Goal: Information Seeking & Learning: Learn about a topic

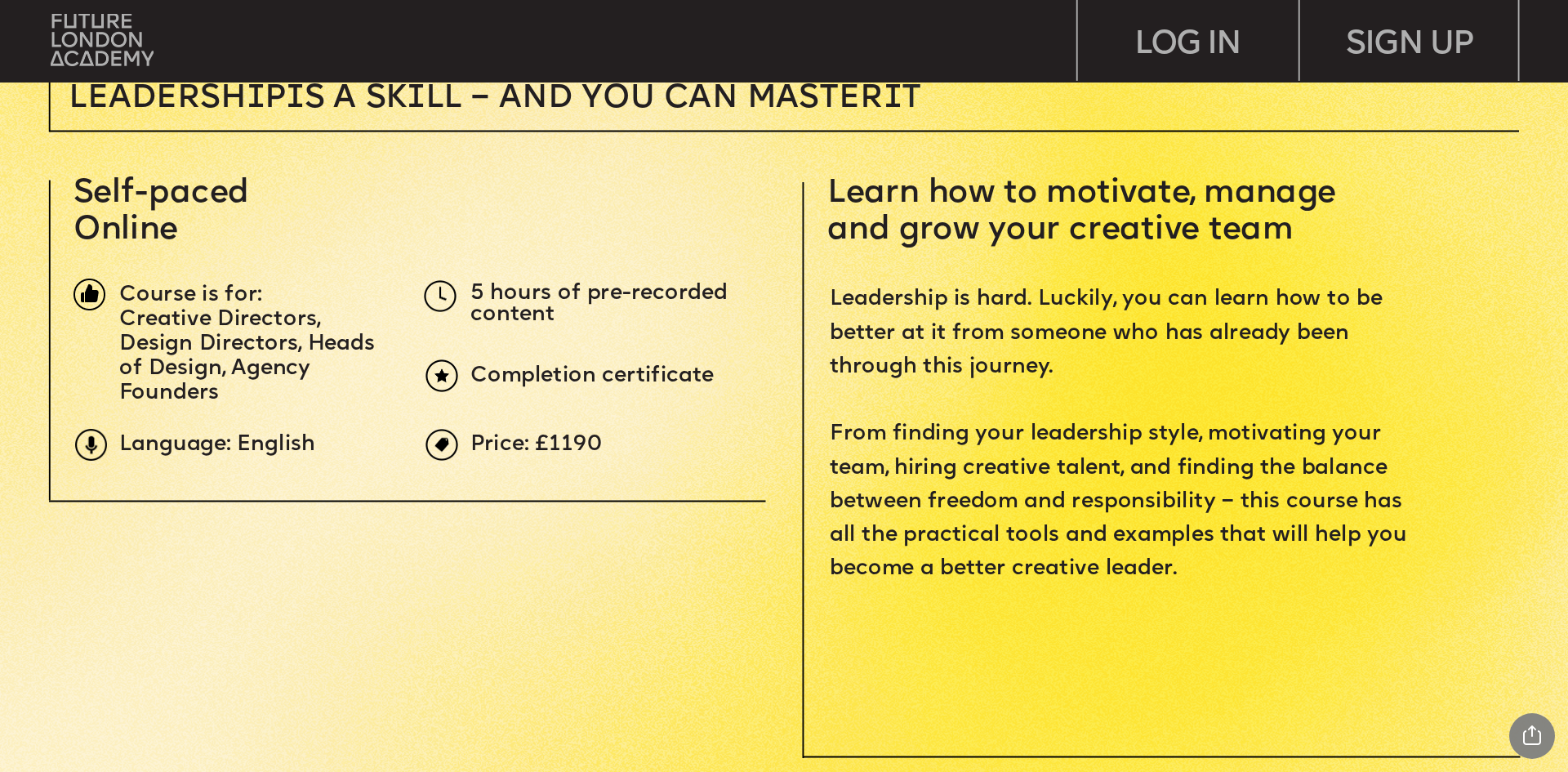
scroll to position [653, 0]
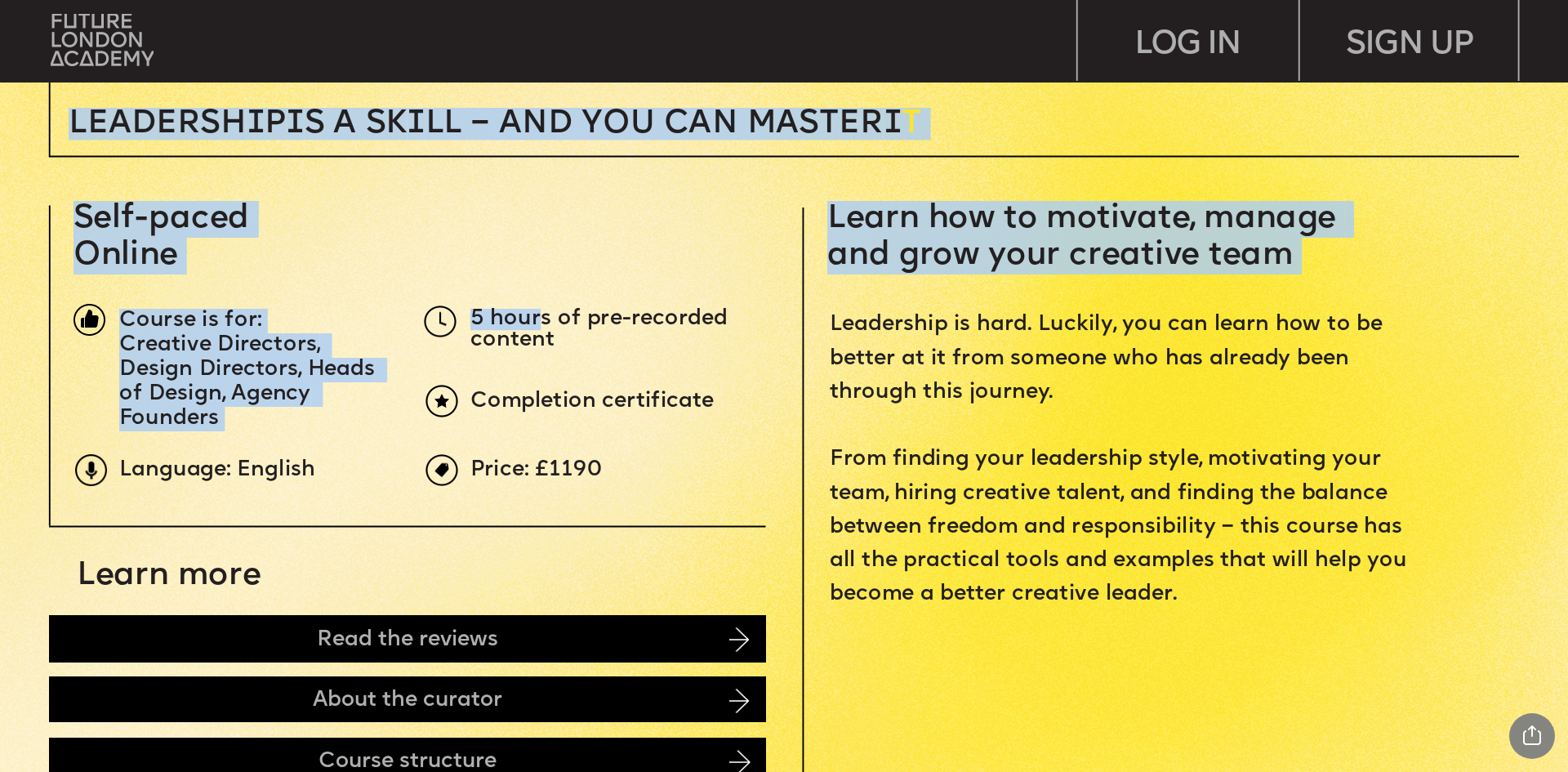
drag, startPoint x: 537, startPoint y: 322, endPoint x: 675, endPoint y: 354, distance: 141.7
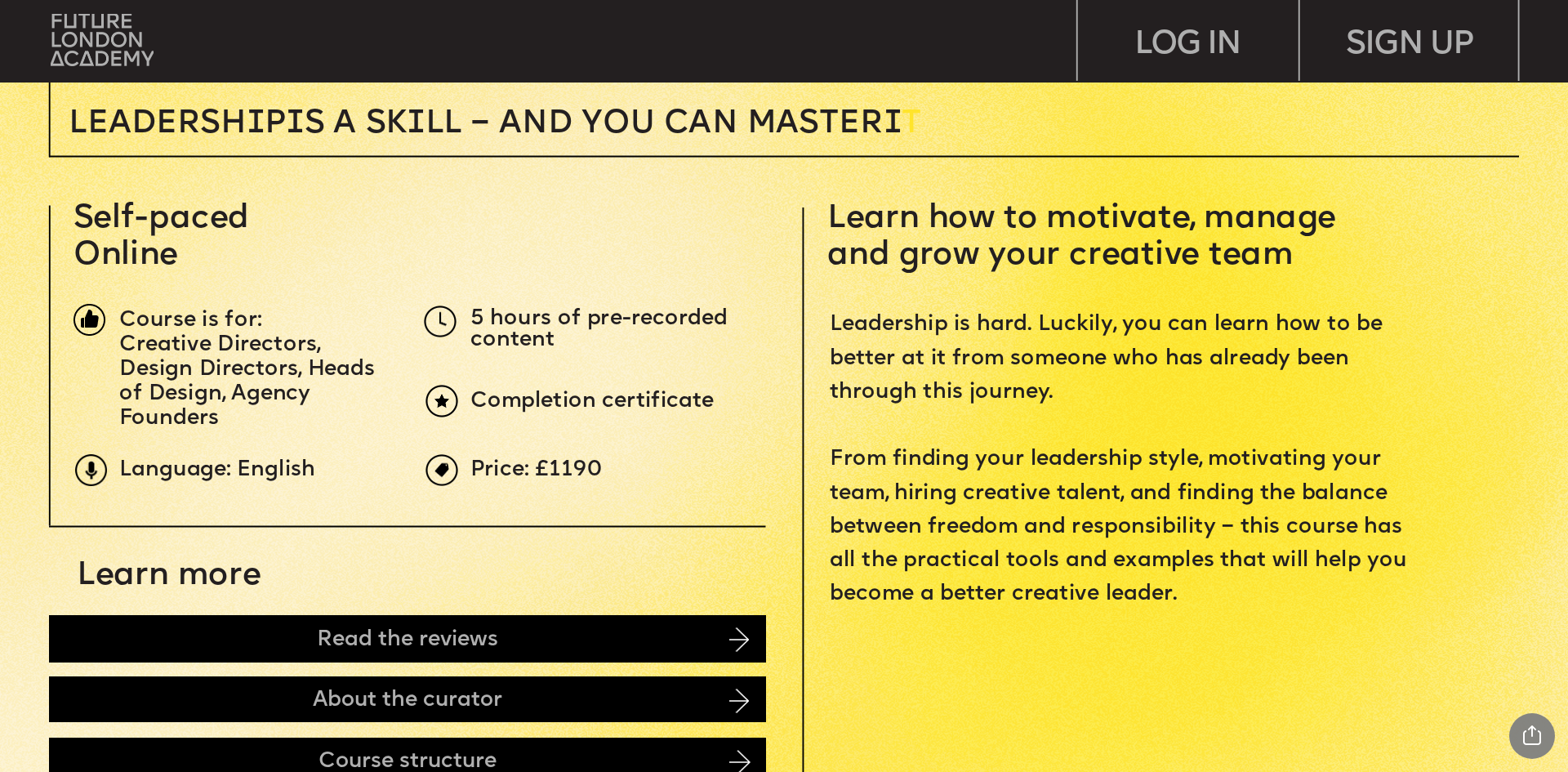
click at [658, 398] on span "Completion certificate" at bounding box center [592, 401] width 243 height 20
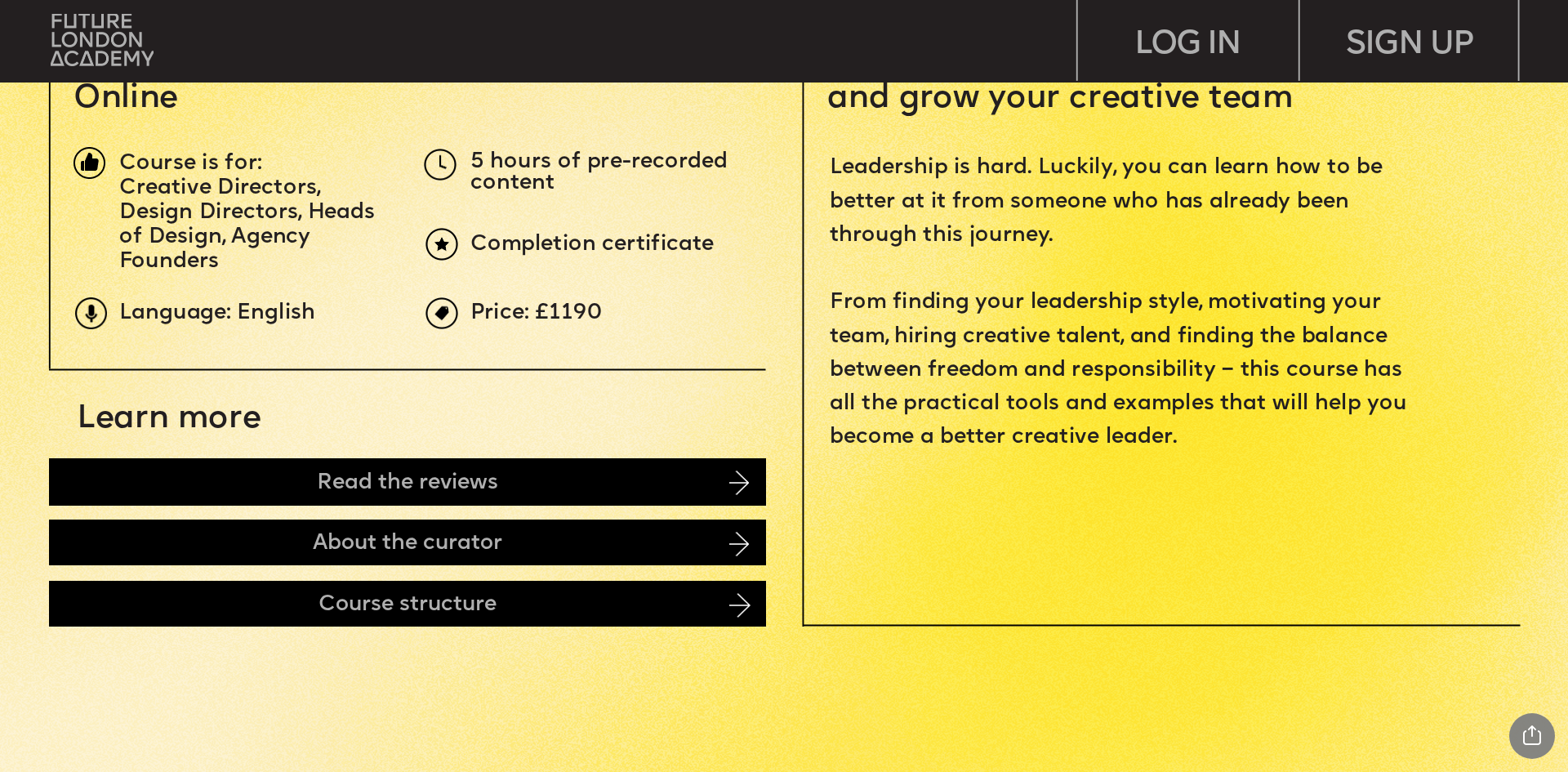
scroll to position [816, 0]
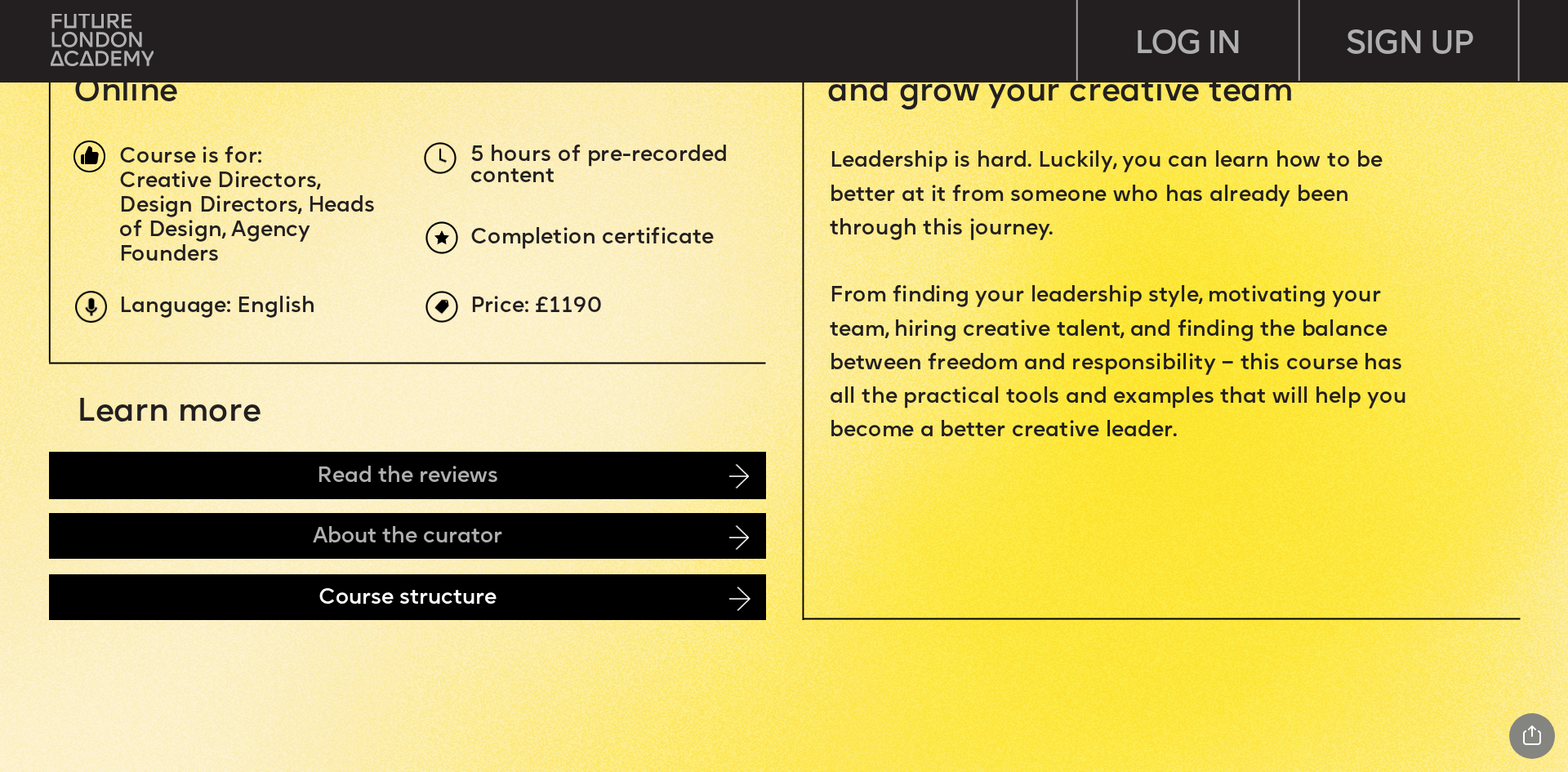
click at [704, 599] on div "Course structure" at bounding box center [407, 597] width 717 height 46
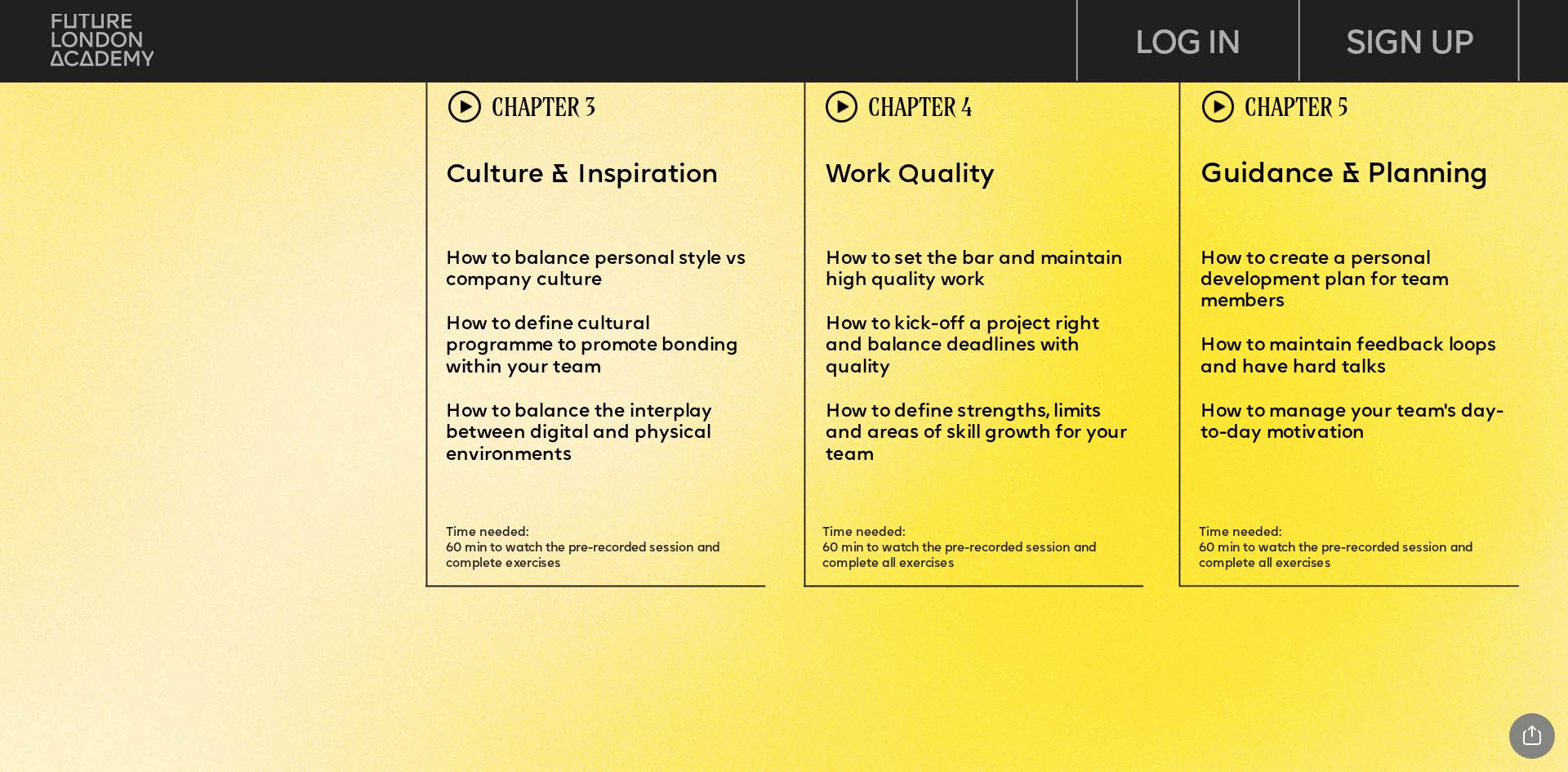
scroll to position [5118, 0]
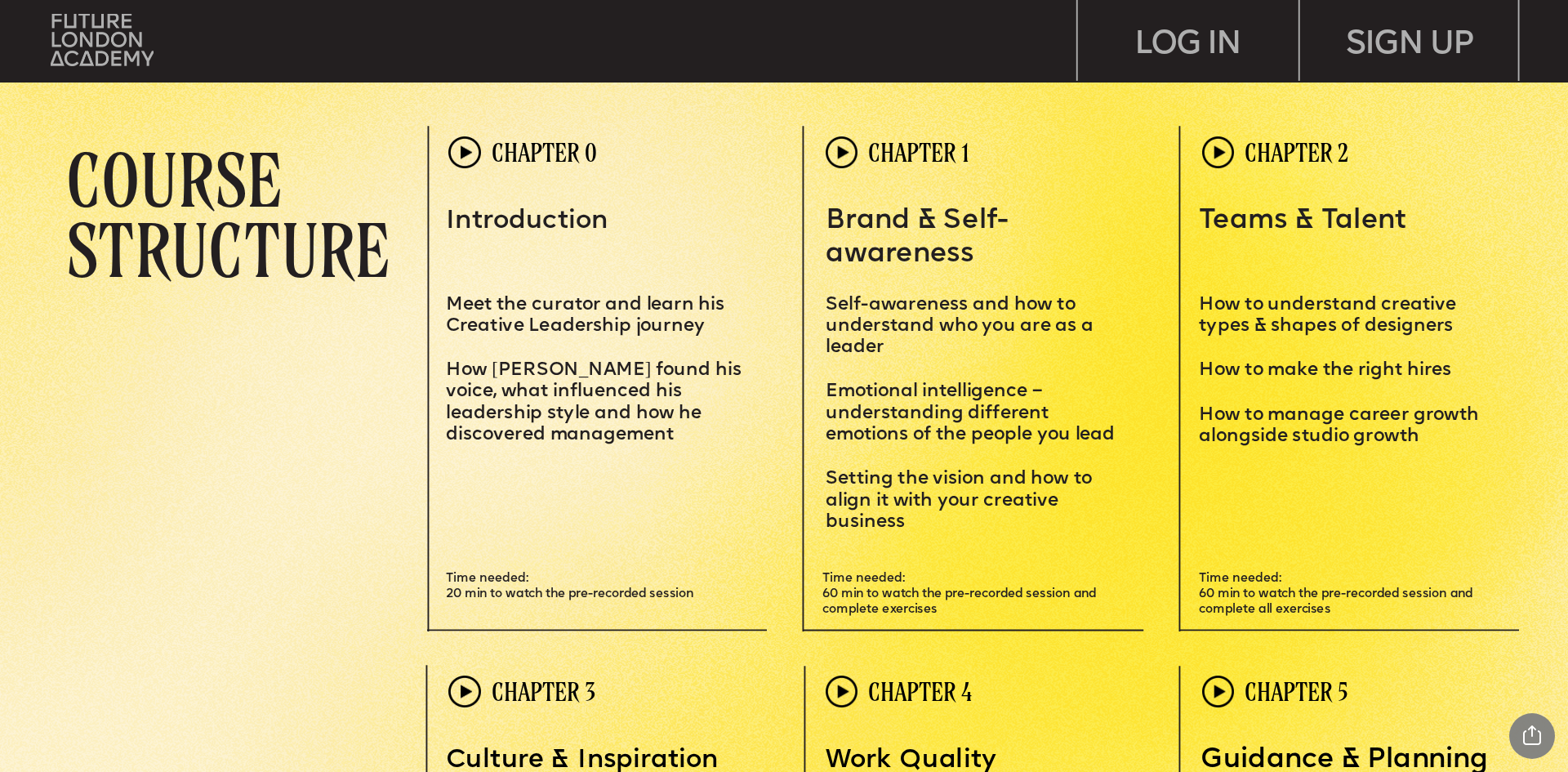
scroll to position [4493, 0]
